Goal: Communication & Community: Answer question/provide support

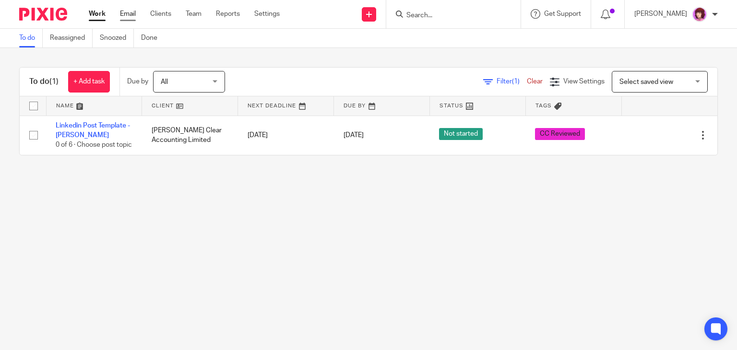
click at [121, 12] on link "Email" at bounding box center [128, 14] width 16 height 10
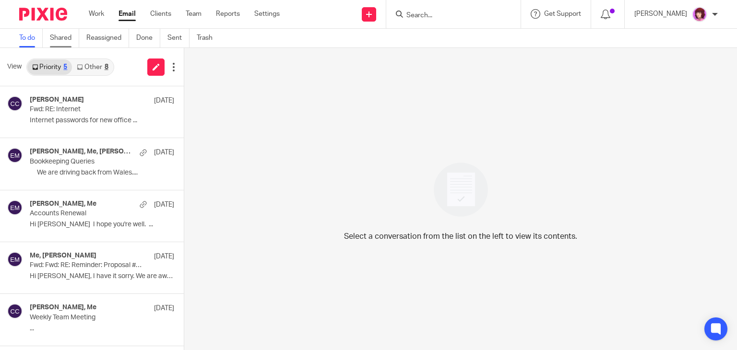
click at [60, 36] on link "Shared" at bounding box center [64, 38] width 29 height 19
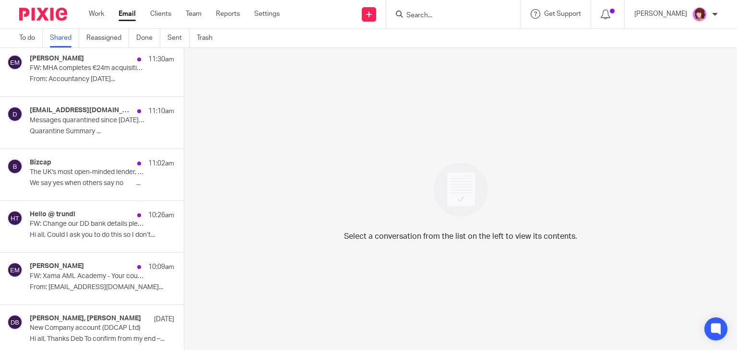
scroll to position [269, 0]
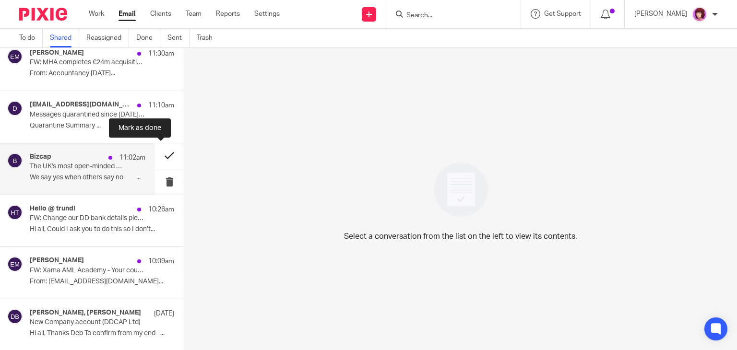
click at [162, 148] on button at bounding box center [169, 156] width 29 height 25
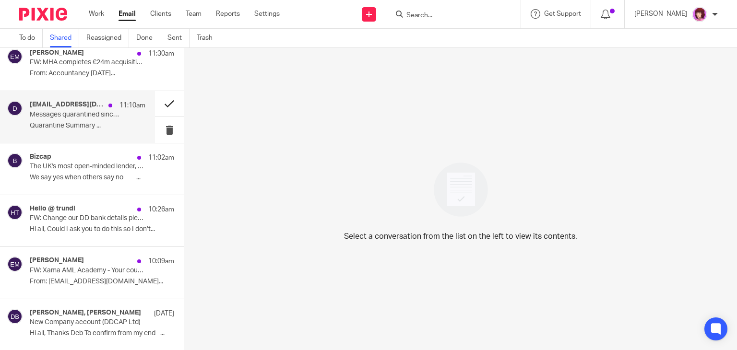
scroll to position [217, 0]
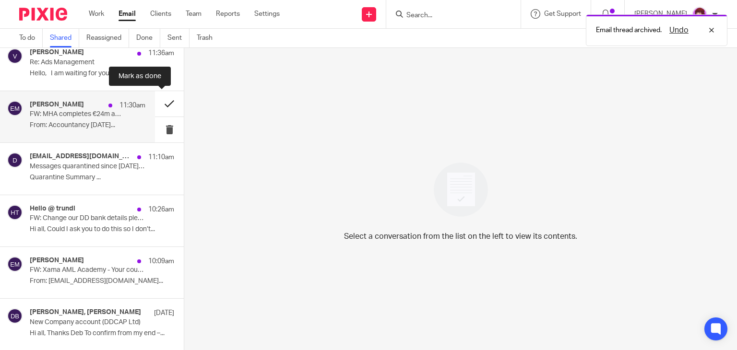
click at [161, 98] on button at bounding box center [169, 103] width 29 height 25
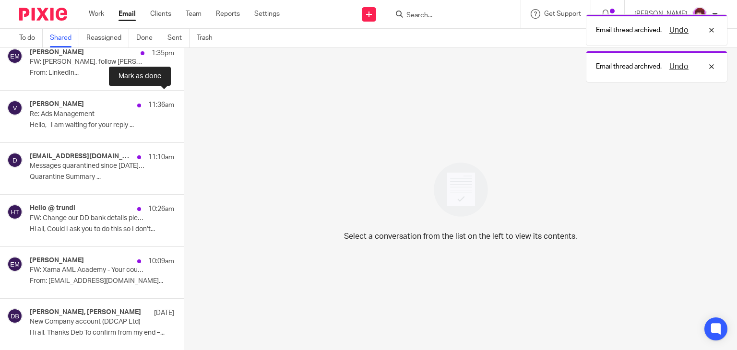
click at [184, 98] on button at bounding box center [188, 103] width 8 height 25
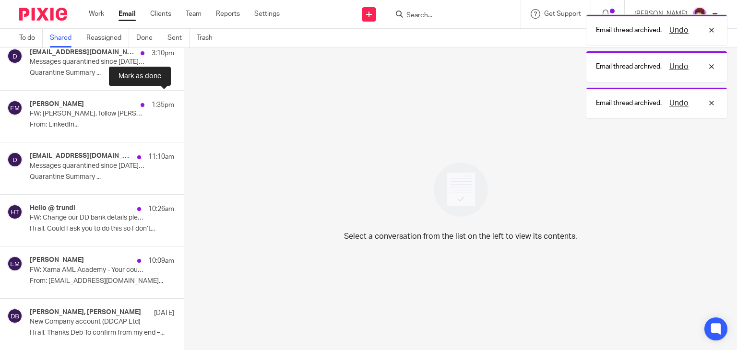
click at [184, 98] on button at bounding box center [188, 103] width 8 height 25
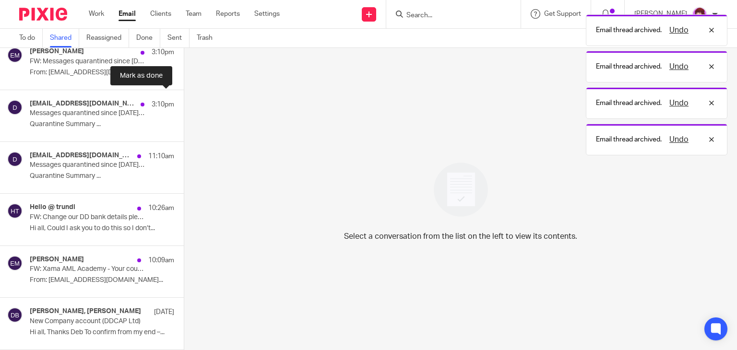
scroll to position [61, 0]
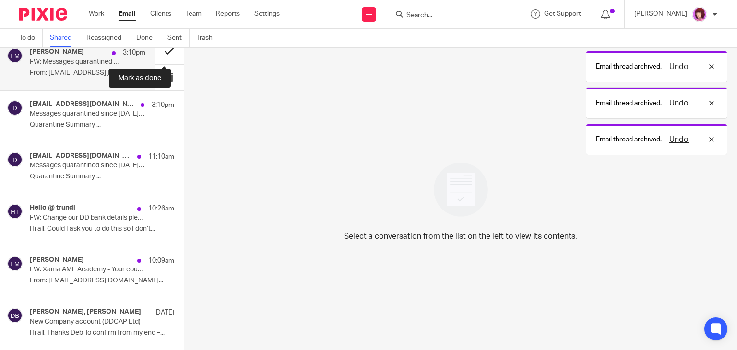
click at [162, 52] on button at bounding box center [169, 50] width 29 height 25
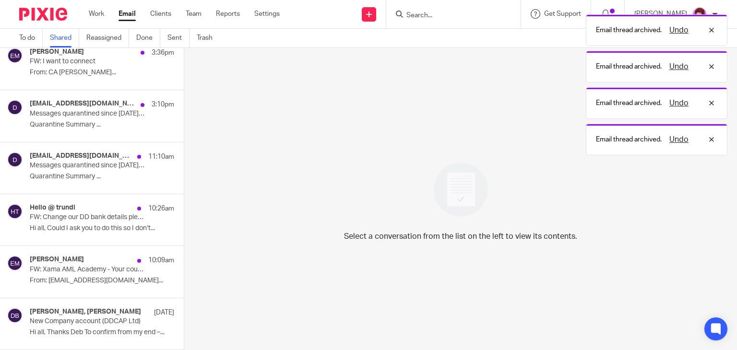
scroll to position [9, 0]
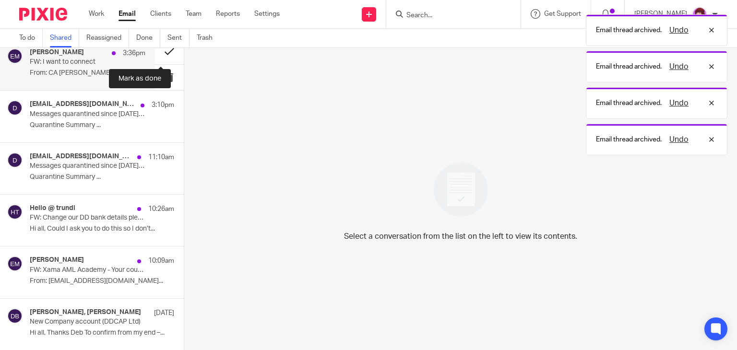
click at [158, 53] on button at bounding box center [169, 51] width 29 height 25
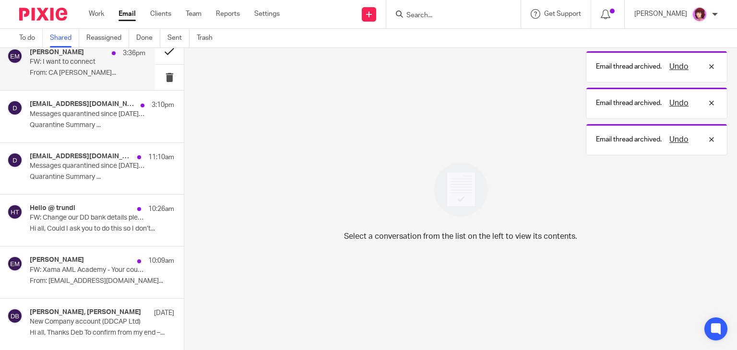
scroll to position [0, 0]
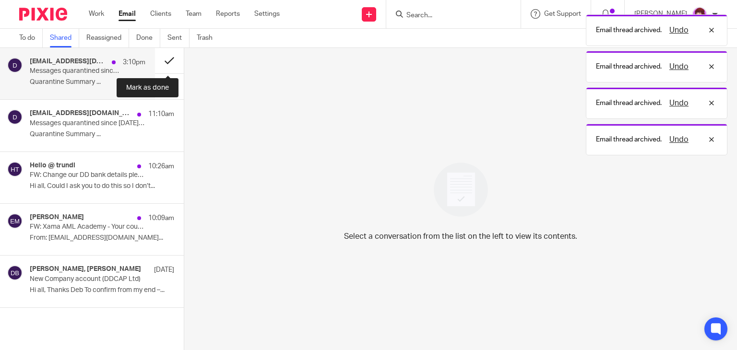
click at [164, 58] on button at bounding box center [169, 60] width 29 height 25
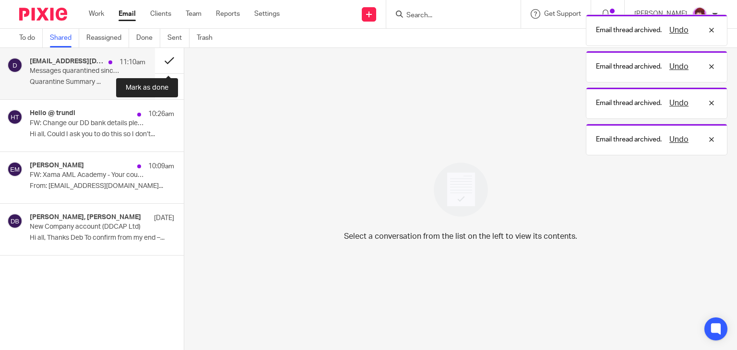
click at [168, 55] on button at bounding box center [169, 60] width 29 height 25
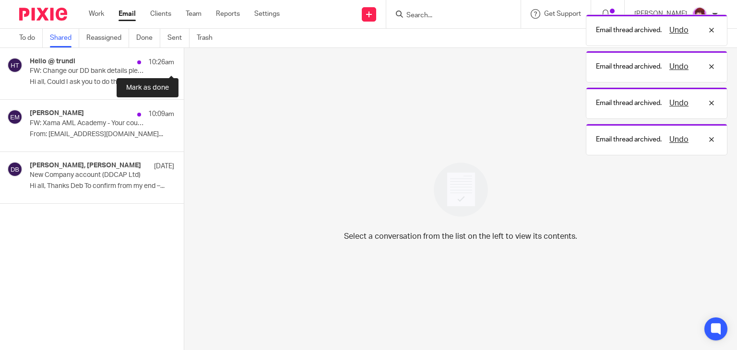
click at [184, 55] on button at bounding box center [188, 60] width 8 height 25
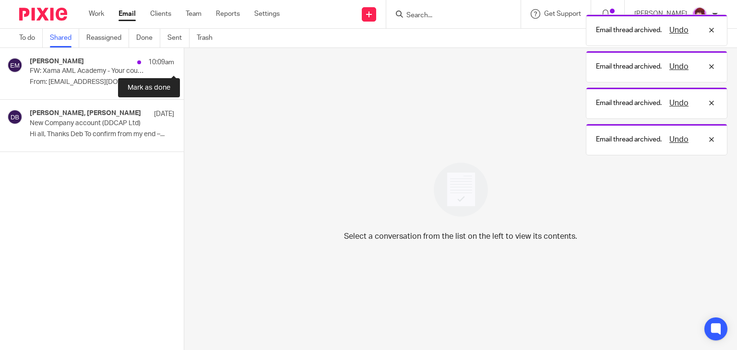
click at [184, 55] on button at bounding box center [188, 60] width 8 height 25
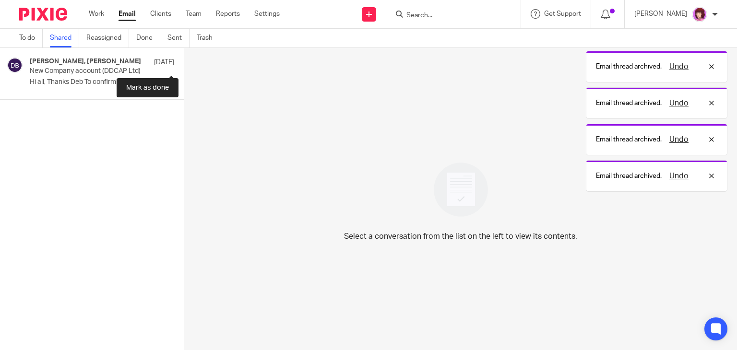
click at [184, 55] on button at bounding box center [188, 60] width 8 height 25
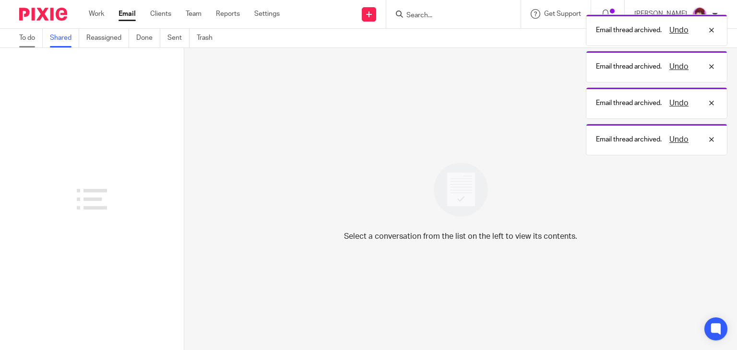
click at [23, 32] on link "To do" at bounding box center [31, 38] width 24 height 19
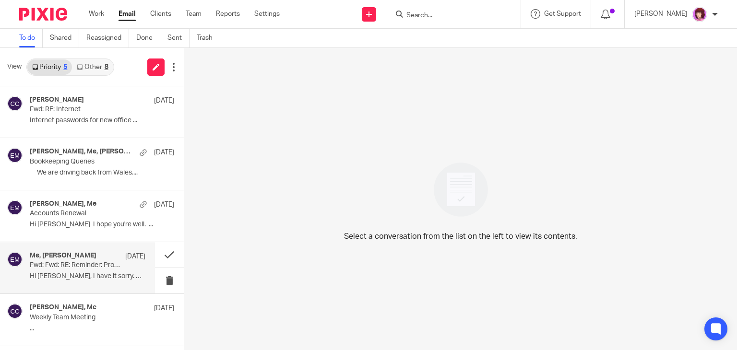
click at [81, 279] on p "Hi [PERSON_NAME], I have it sorry. We are away..." at bounding box center [88, 277] width 116 height 8
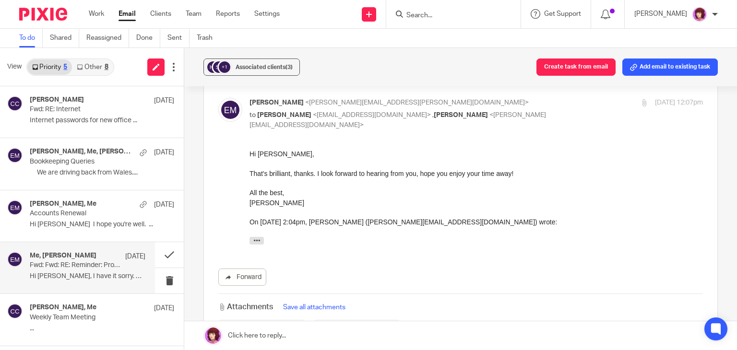
scroll to position [162, 0]
